Goal: Information Seeking & Learning: Find specific page/section

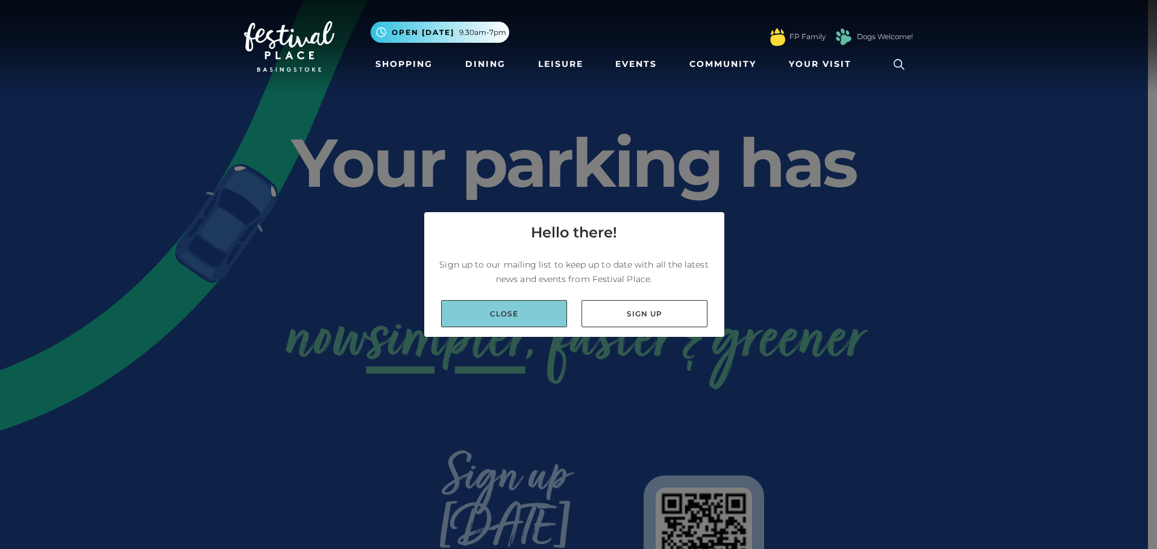
click at [545, 315] on link "Close" at bounding box center [504, 313] width 126 height 27
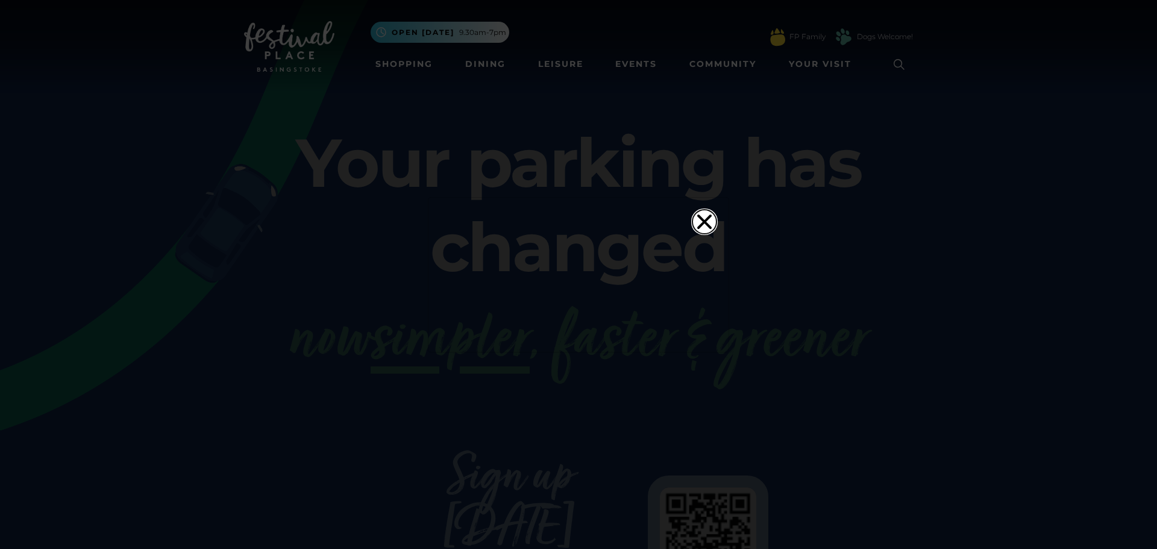
click at [702, 214] on icon "Close" at bounding box center [704, 221] width 14 height 14
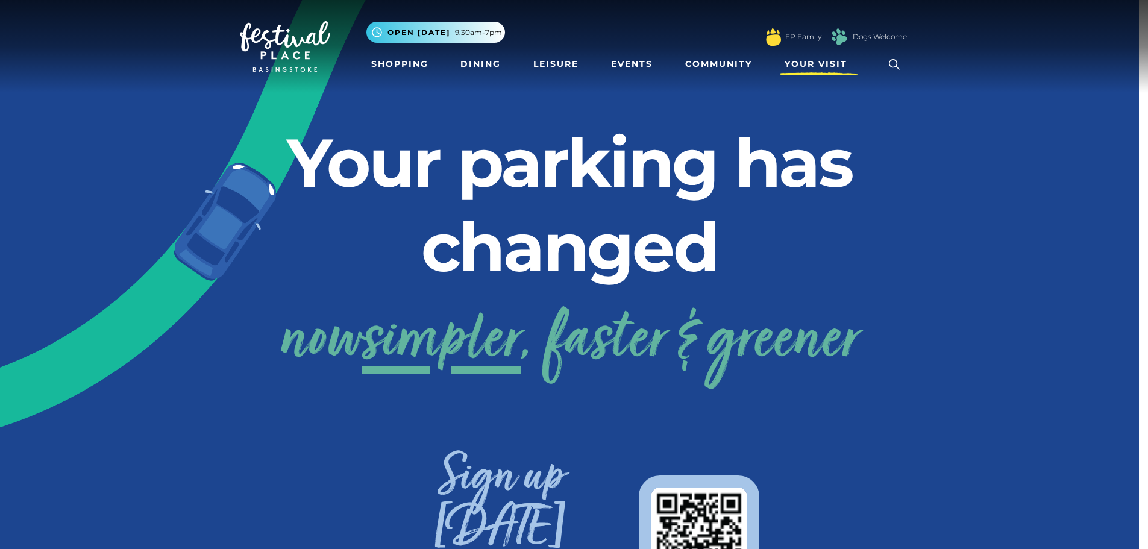
click at [808, 60] on span "Your Visit" at bounding box center [816, 64] width 63 height 13
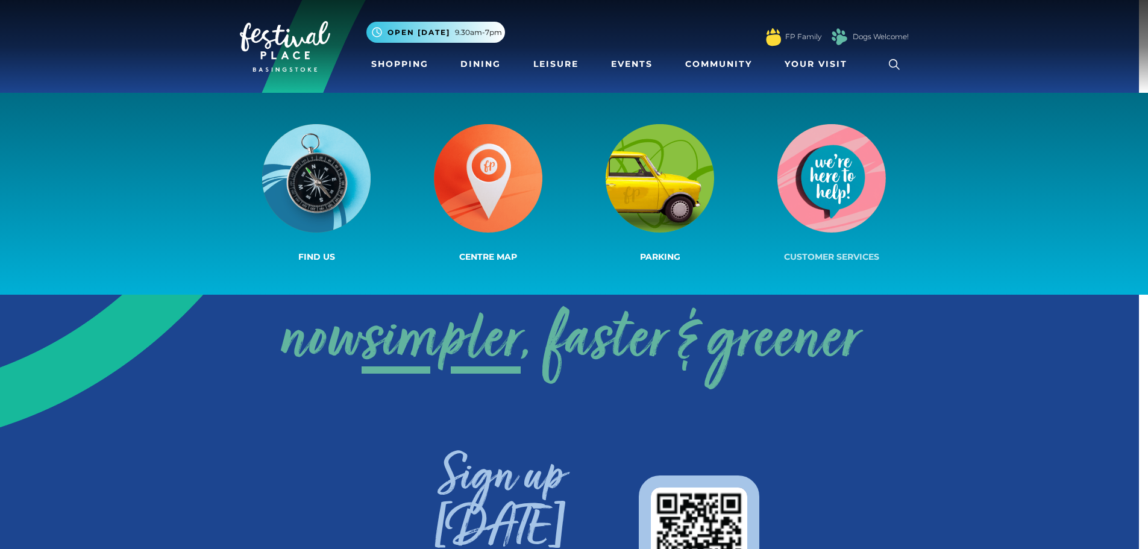
click at [859, 187] on img at bounding box center [831, 178] width 108 height 108
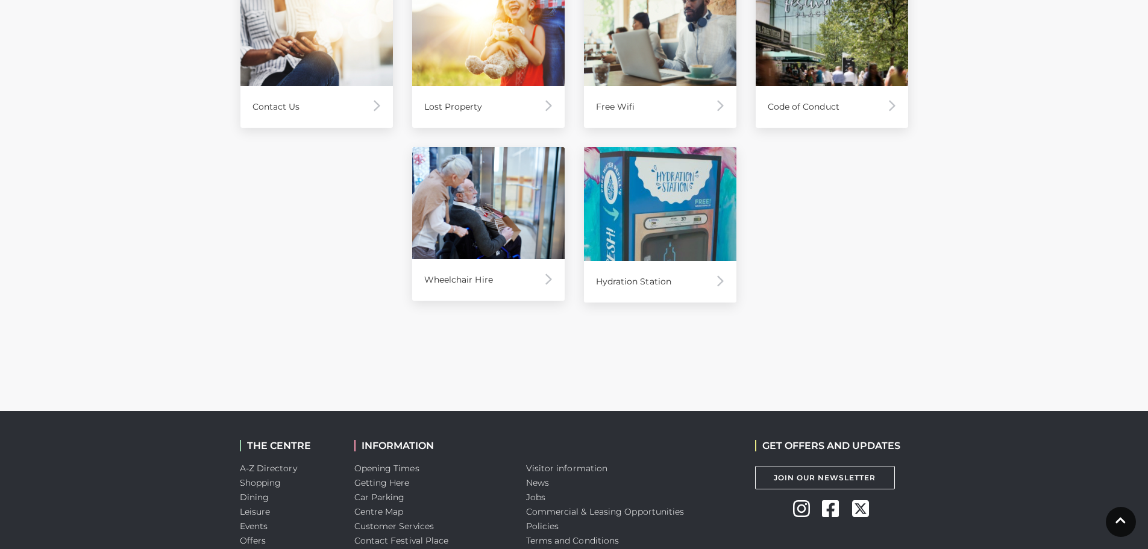
scroll to position [961, 0]
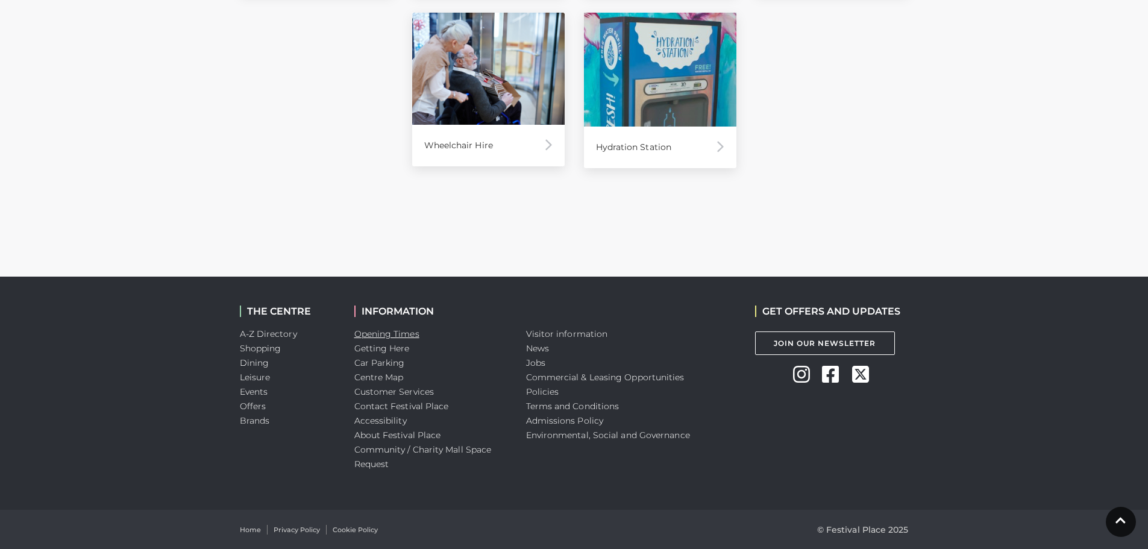
click at [412, 334] on link "Opening Times" at bounding box center [386, 333] width 65 height 11
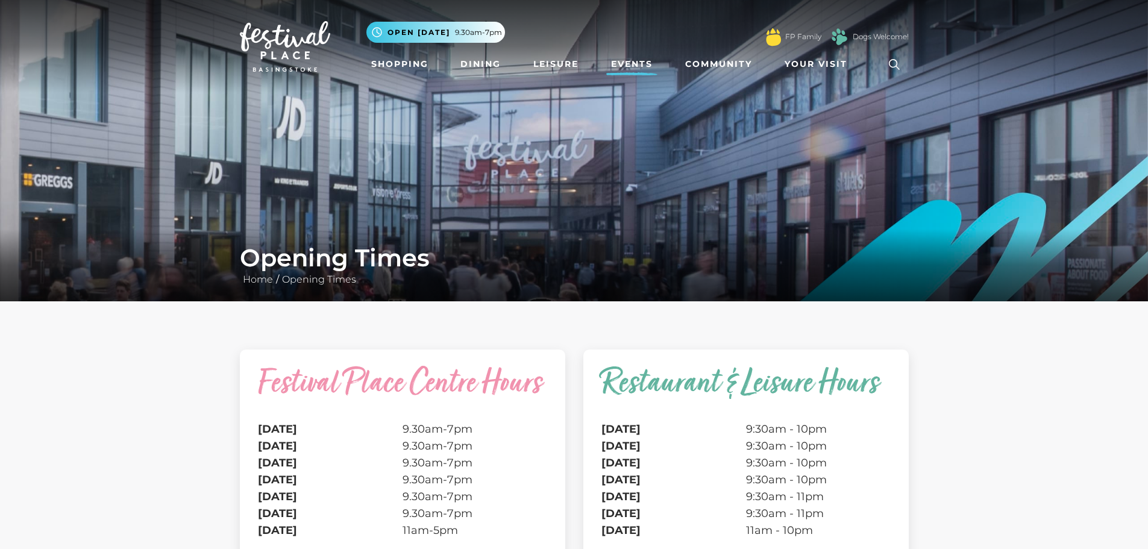
click at [623, 64] on link "Events" at bounding box center [631, 64] width 51 height 22
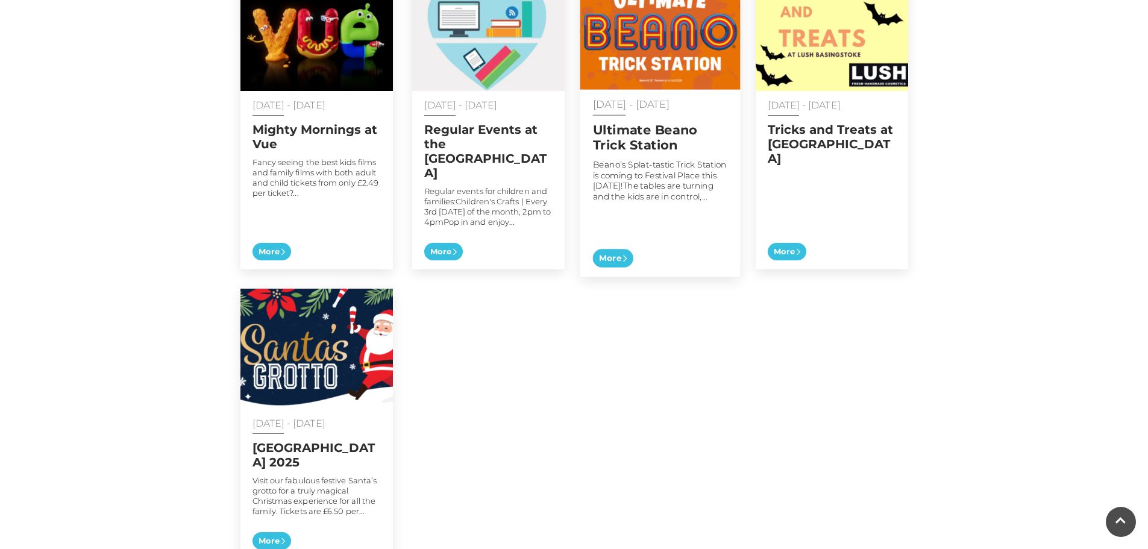
scroll to position [723, 0]
